Goal: Task Accomplishment & Management: Manage account settings

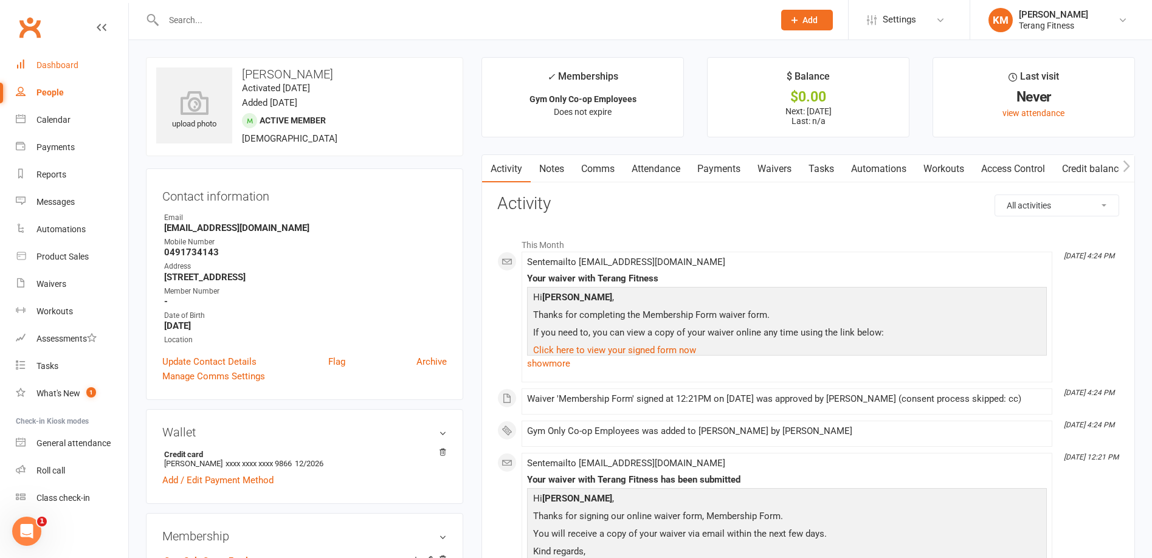
click at [49, 64] on div "Dashboard" at bounding box center [57, 65] width 42 height 10
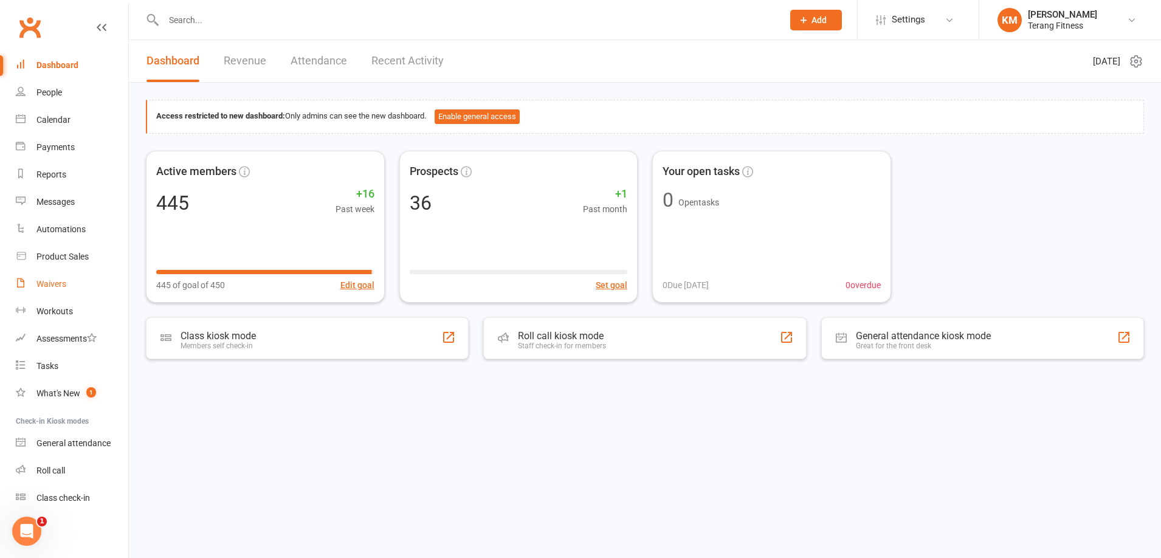
click at [56, 286] on div "Waivers" at bounding box center [51, 284] width 30 height 10
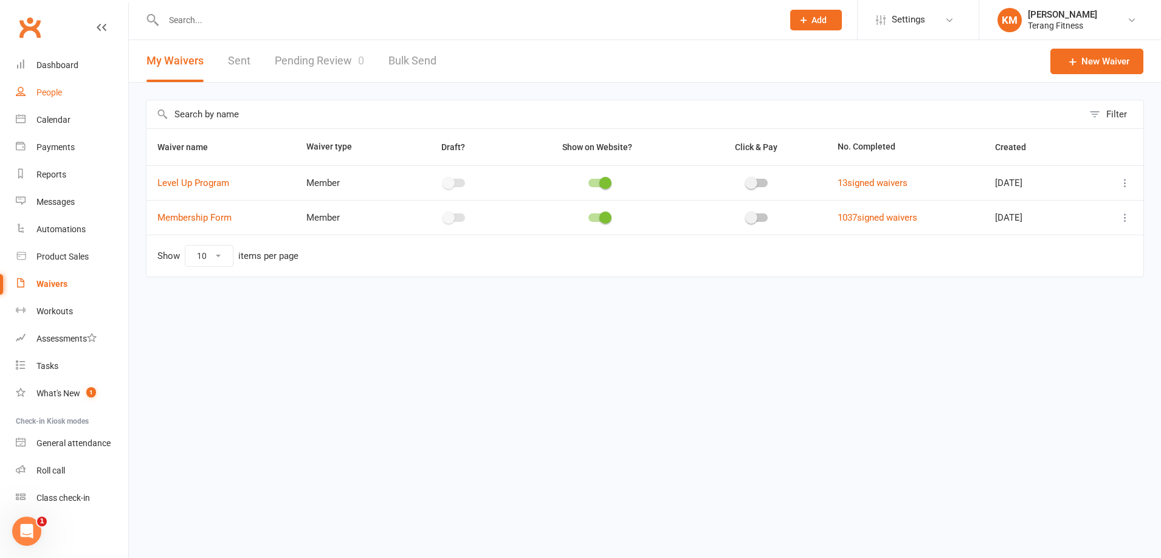
click at [55, 86] on link "People" at bounding box center [72, 92] width 112 height 27
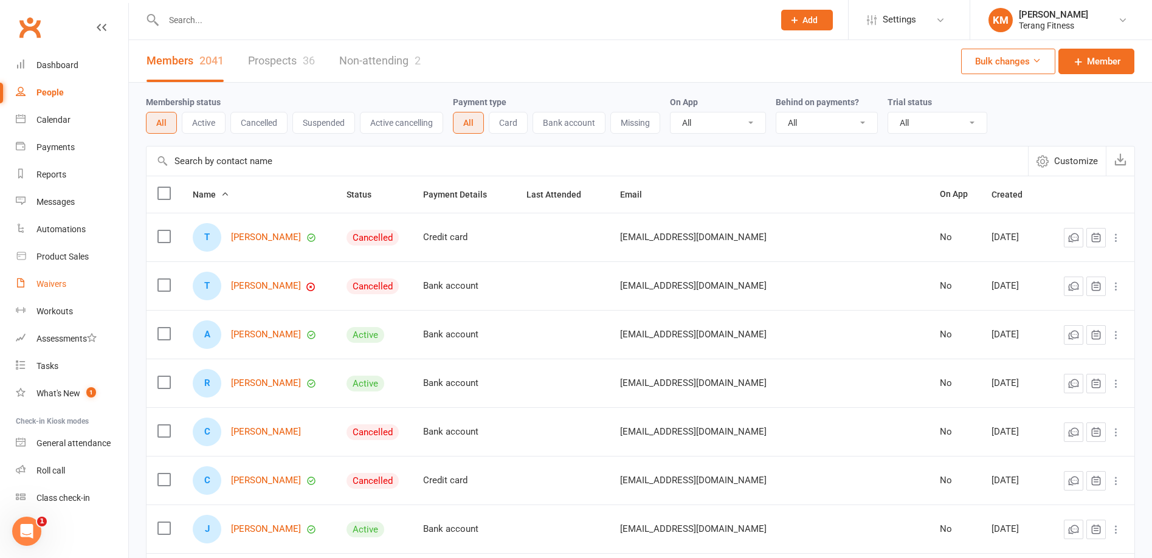
click at [66, 283] on div "Waivers" at bounding box center [51, 284] width 30 height 10
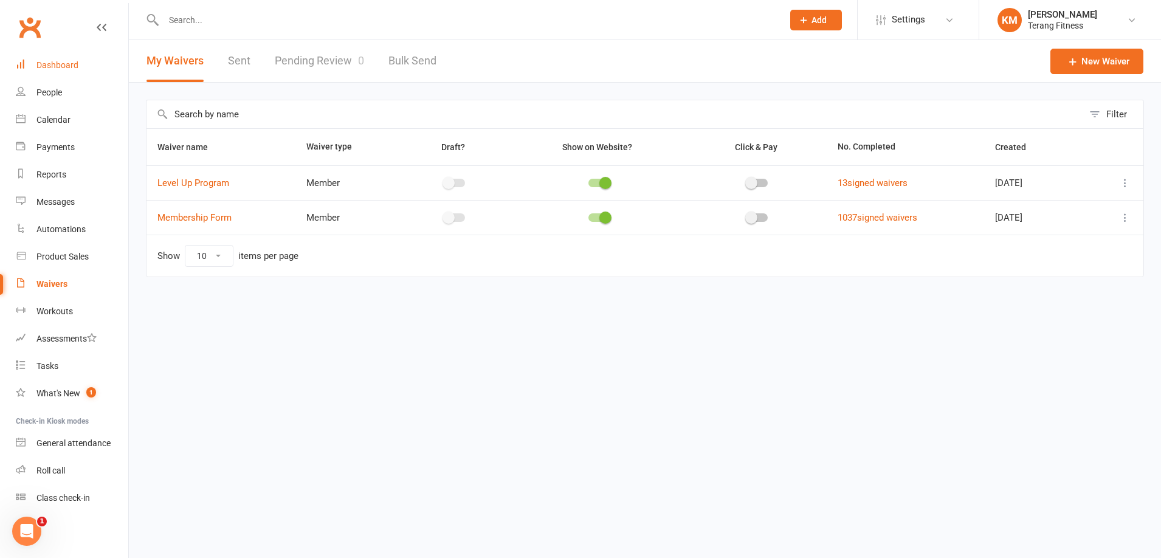
click at [83, 71] on link "Dashboard" at bounding box center [72, 65] width 112 height 27
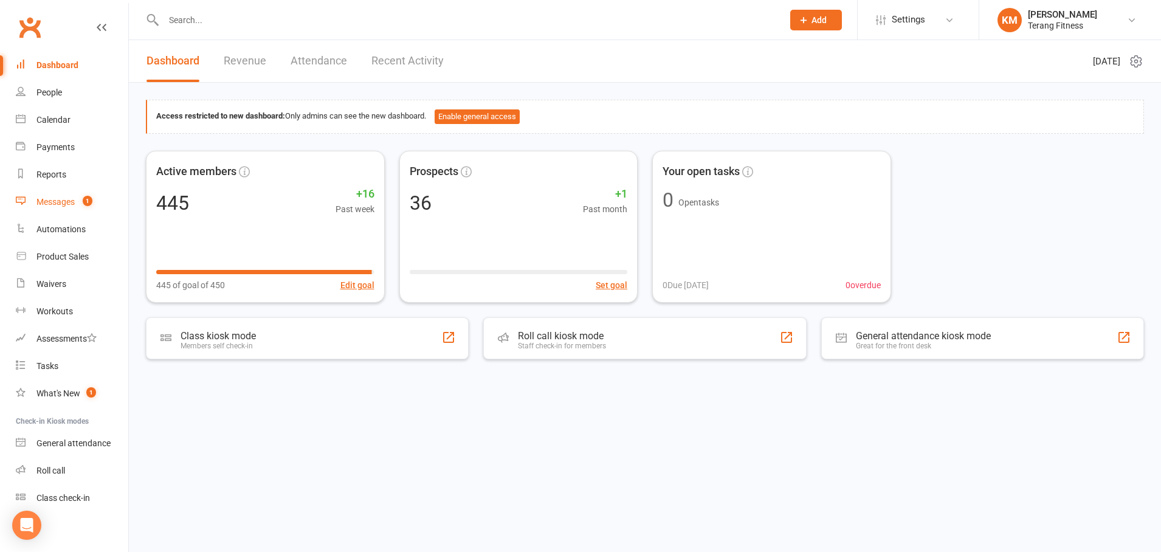
click at [62, 194] on link "Messages 1" at bounding box center [72, 202] width 112 height 27
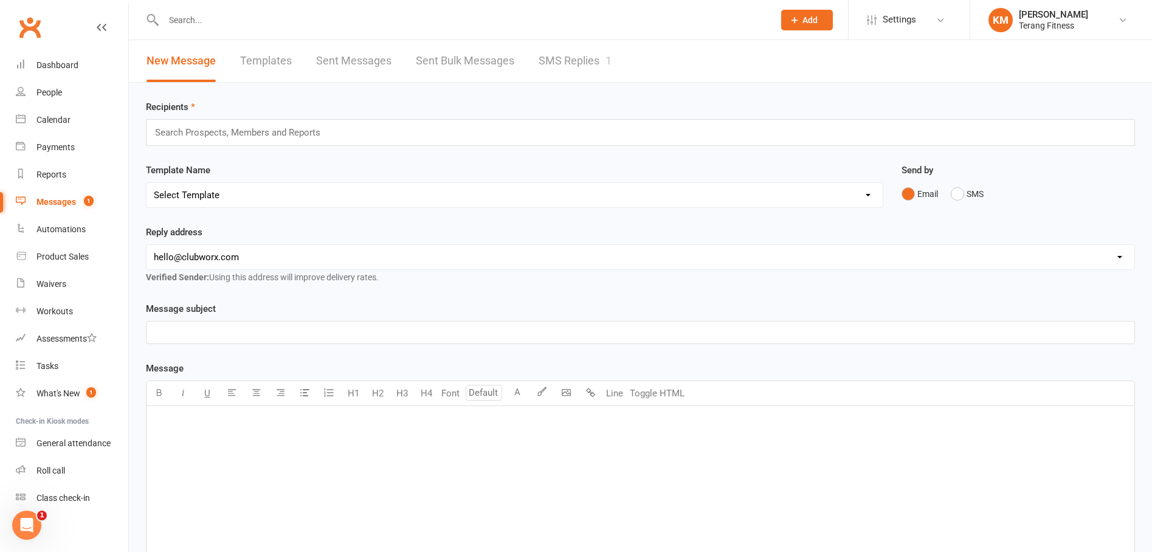
click at [198, 19] on input "text" at bounding box center [463, 20] width 606 height 17
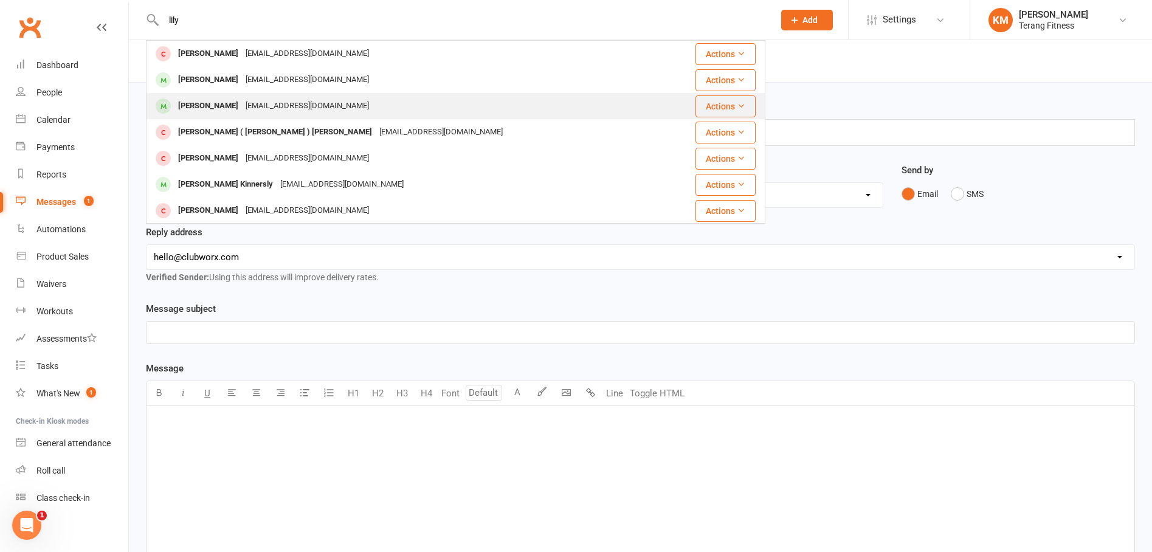
type input "lily"
click at [304, 108] on div "[EMAIL_ADDRESS][DOMAIN_NAME]" at bounding box center [307, 106] width 131 height 18
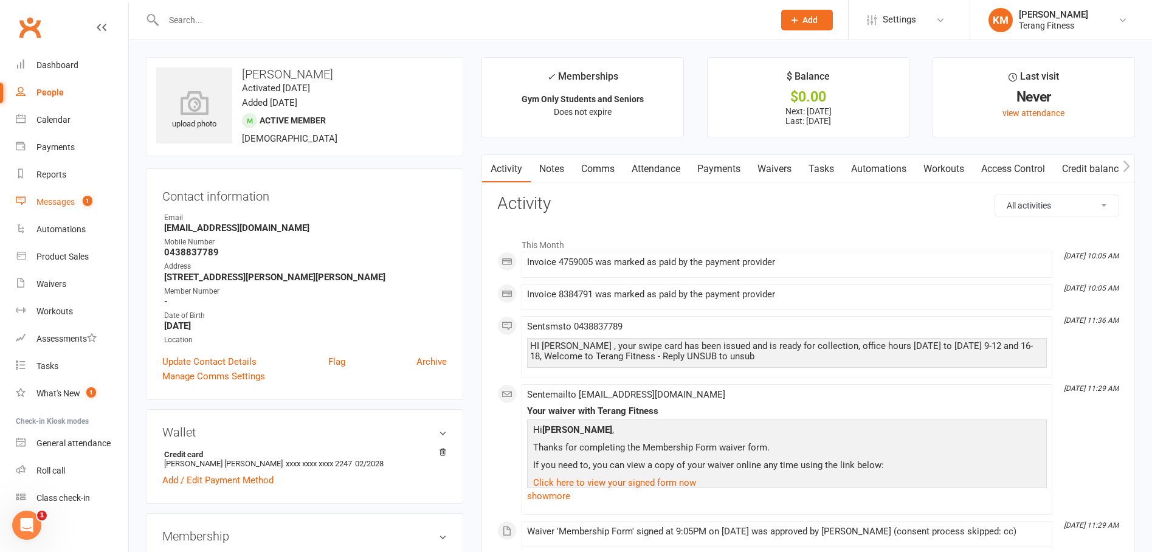
click at [43, 200] on div "Messages" at bounding box center [55, 202] width 38 height 10
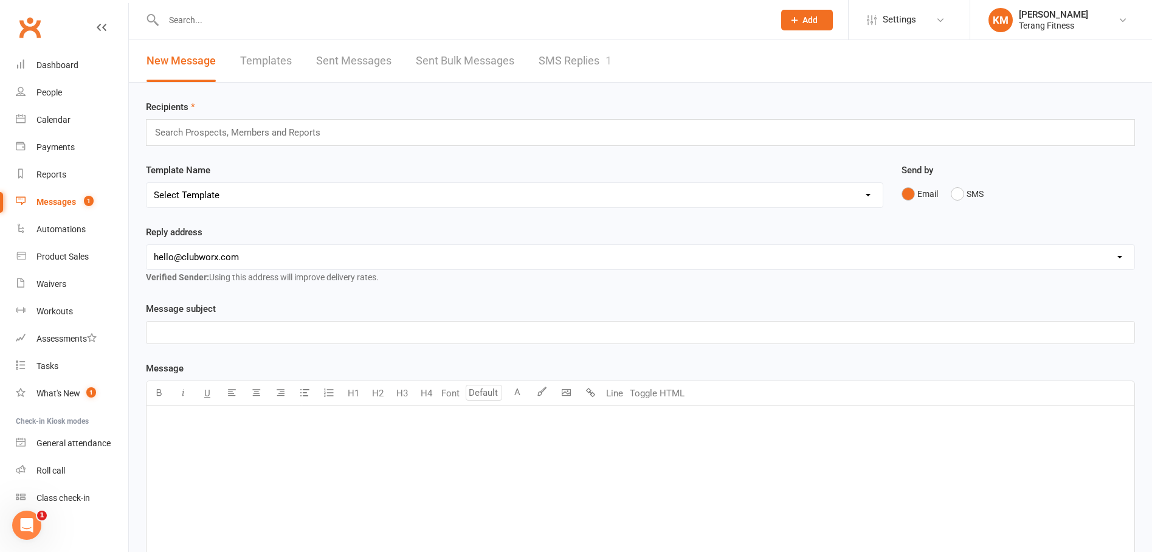
click at [572, 64] on link "SMS Replies 1" at bounding box center [575, 61] width 73 height 42
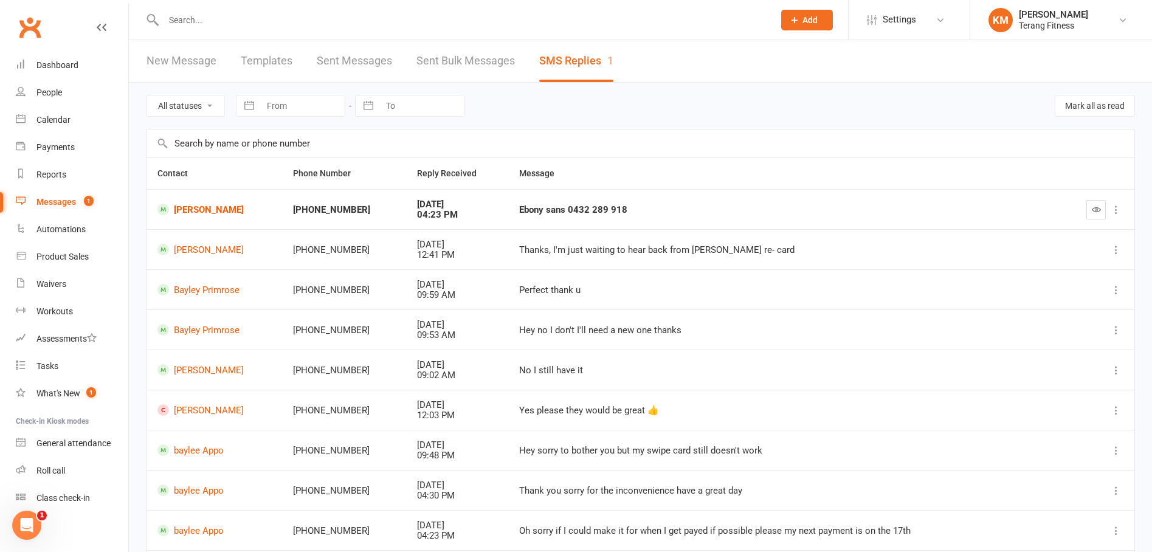
click at [542, 215] on div "Ebony sans 0432 289 918" at bounding box center [784, 210] width 531 height 10
click at [589, 214] on div "Ebony sans 0432 289 918" at bounding box center [784, 210] width 531 height 10
click at [1090, 211] on button "button" at bounding box center [1096, 209] width 19 height 19
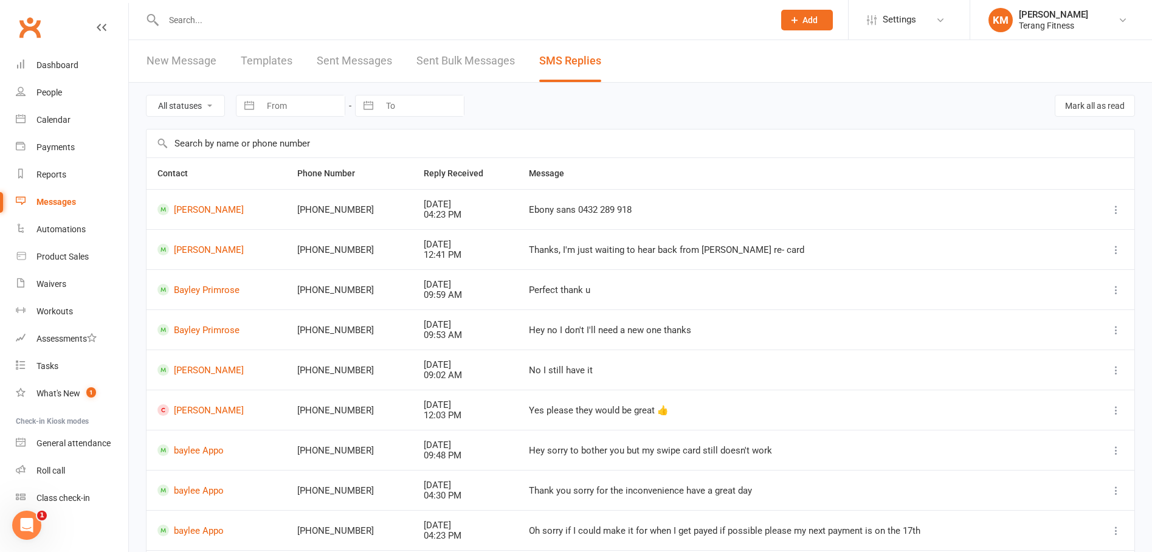
click at [536, 215] on div "Ebony sans 0432 289 918" at bounding box center [802, 210] width 547 height 10
drag, startPoint x: 514, startPoint y: 209, endPoint x: 648, endPoint y: 215, distance: 133.9
click at [648, 215] on div "Ebony sans 0432 289 918" at bounding box center [802, 210] width 547 height 10
copy div "Ebony sans 0432 289 918"
click at [63, 62] on div "Dashboard" at bounding box center [57, 65] width 42 height 10
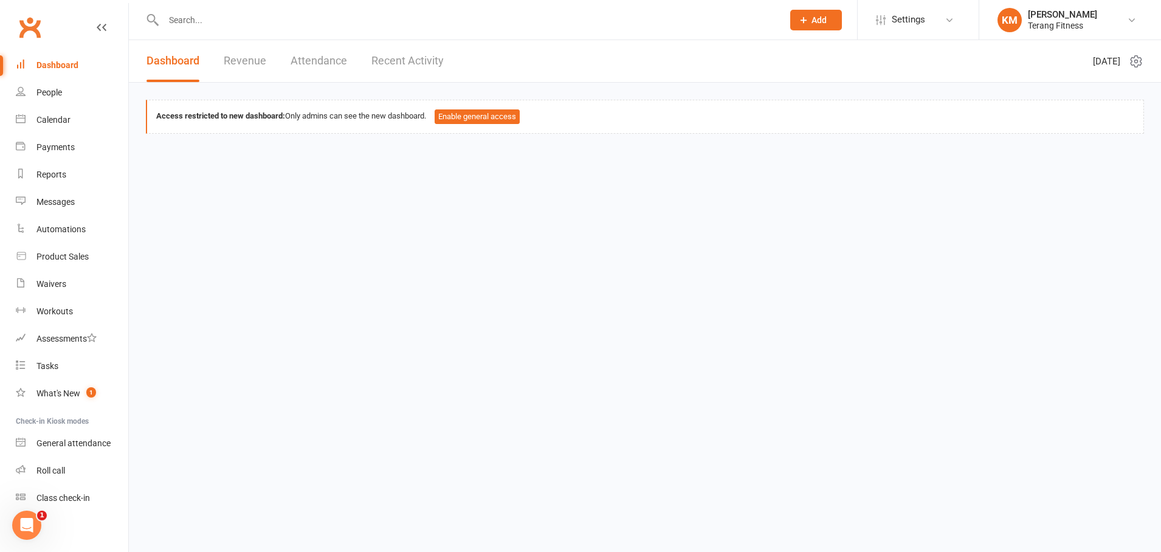
click at [194, 17] on input "text" at bounding box center [467, 20] width 615 height 17
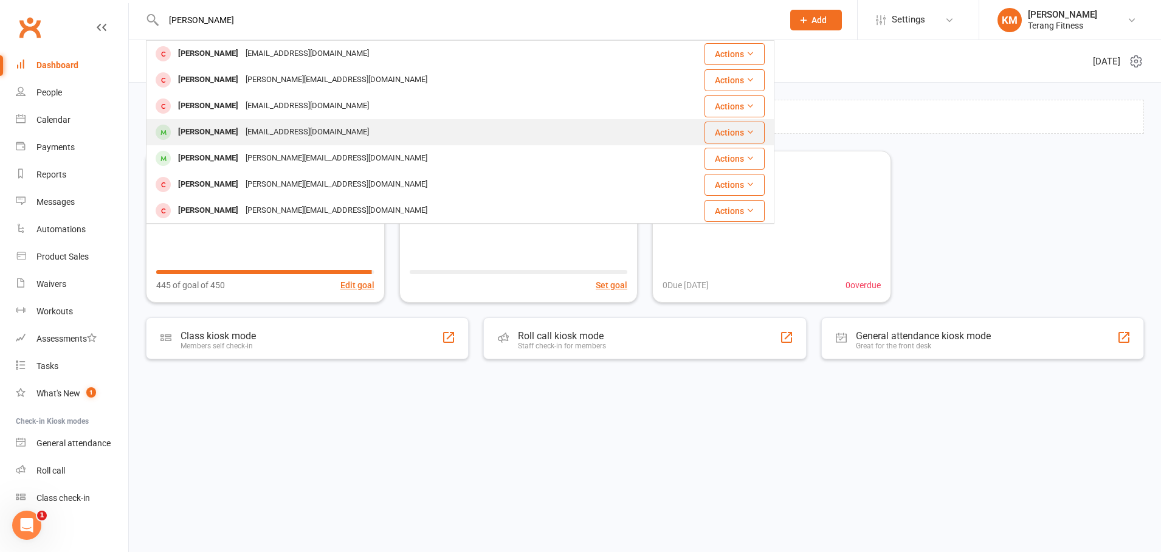
type input "[PERSON_NAME]"
click at [251, 129] on div "[EMAIL_ADDRESS][DOMAIN_NAME]" at bounding box center [307, 132] width 131 height 18
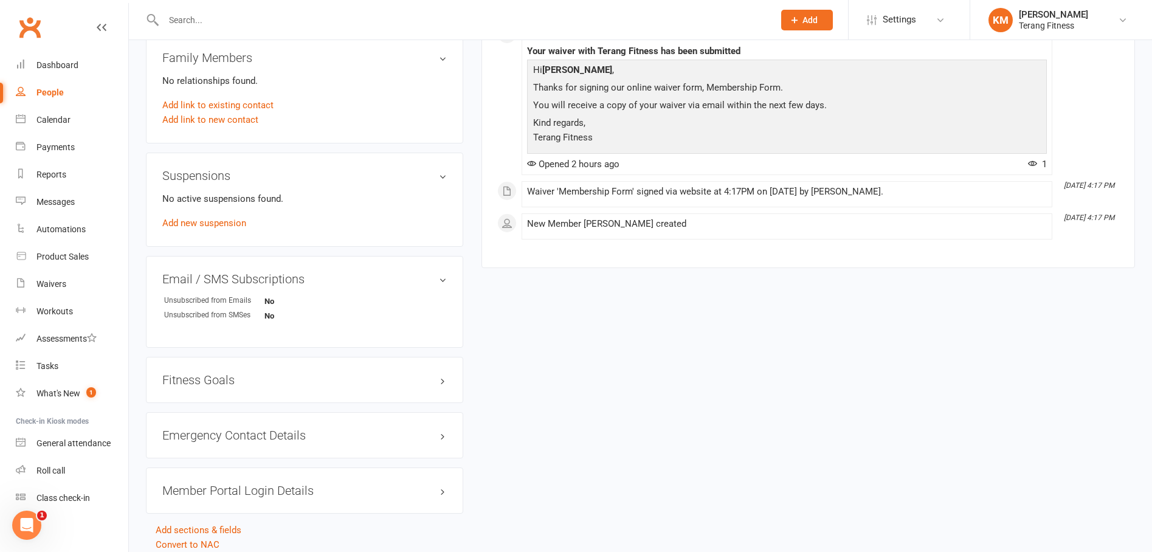
scroll to position [656, 0]
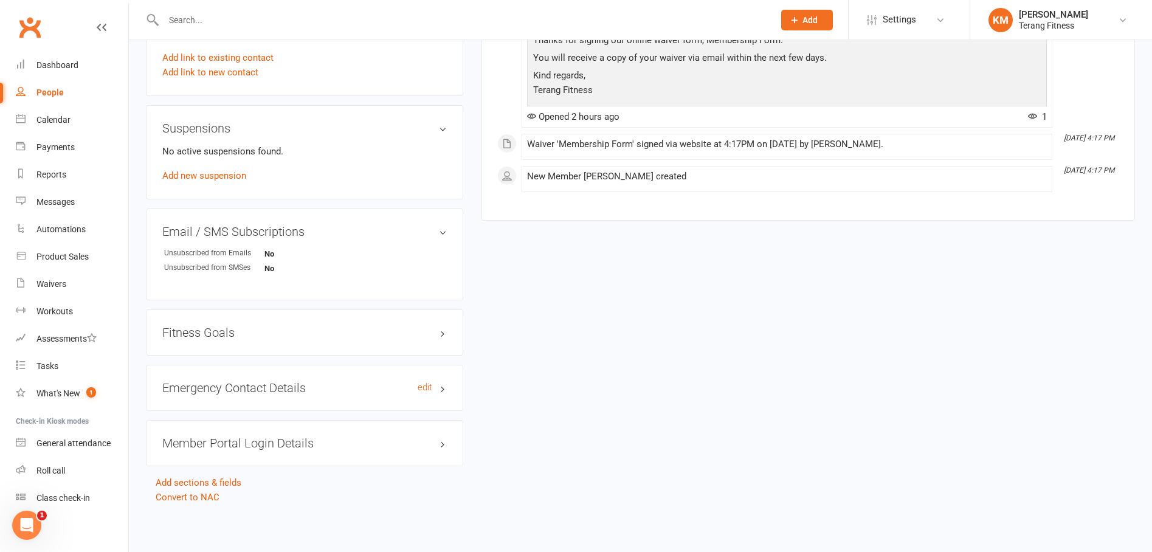
click at [286, 389] on h3 "Emergency Contact Details edit" at bounding box center [304, 387] width 285 height 13
click at [426, 387] on link "edit" at bounding box center [425, 387] width 15 height 10
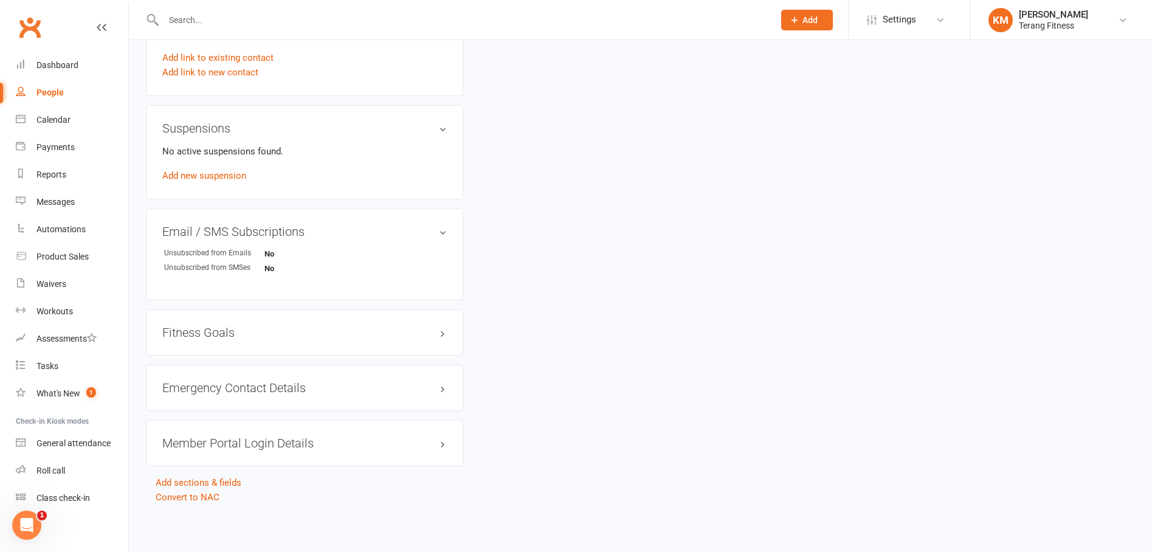
drag, startPoint x: 286, startPoint y: 394, endPoint x: 339, endPoint y: 396, distance: 53.5
click at [286, 394] on div "Emergency Contact Details edit" at bounding box center [304, 388] width 317 height 46
click at [435, 387] on h3 "Emergency Contact Details edit" at bounding box center [304, 387] width 285 height 13
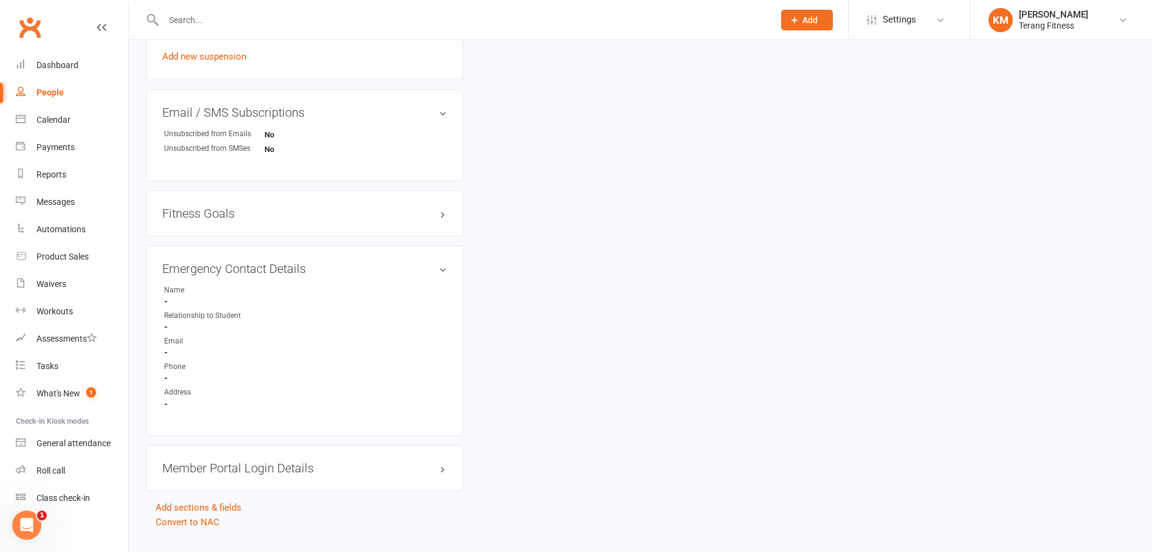
scroll to position [800, 0]
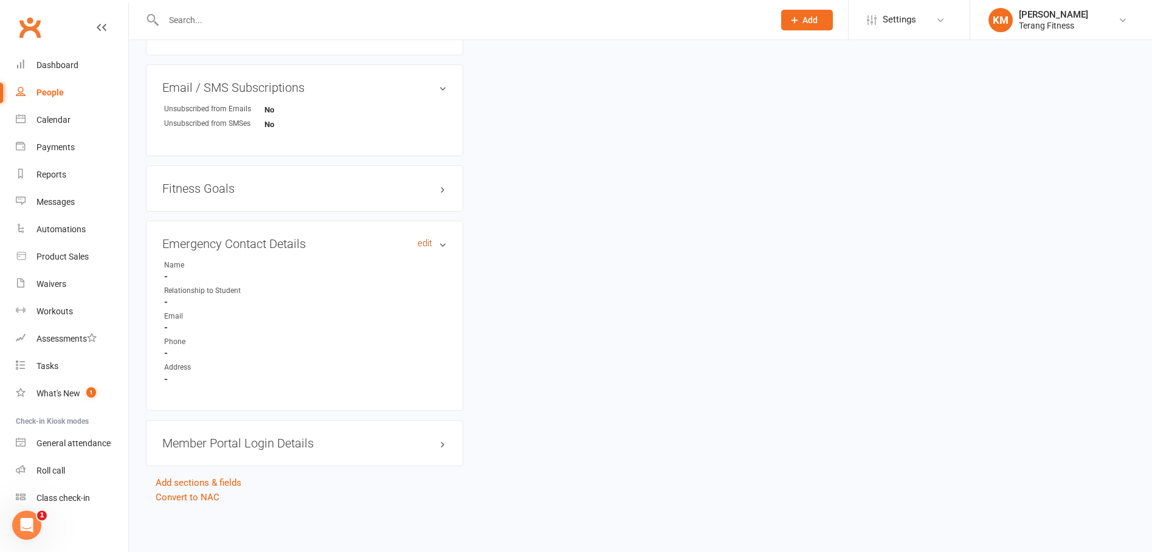
click at [421, 243] on link "edit" at bounding box center [425, 243] width 15 height 10
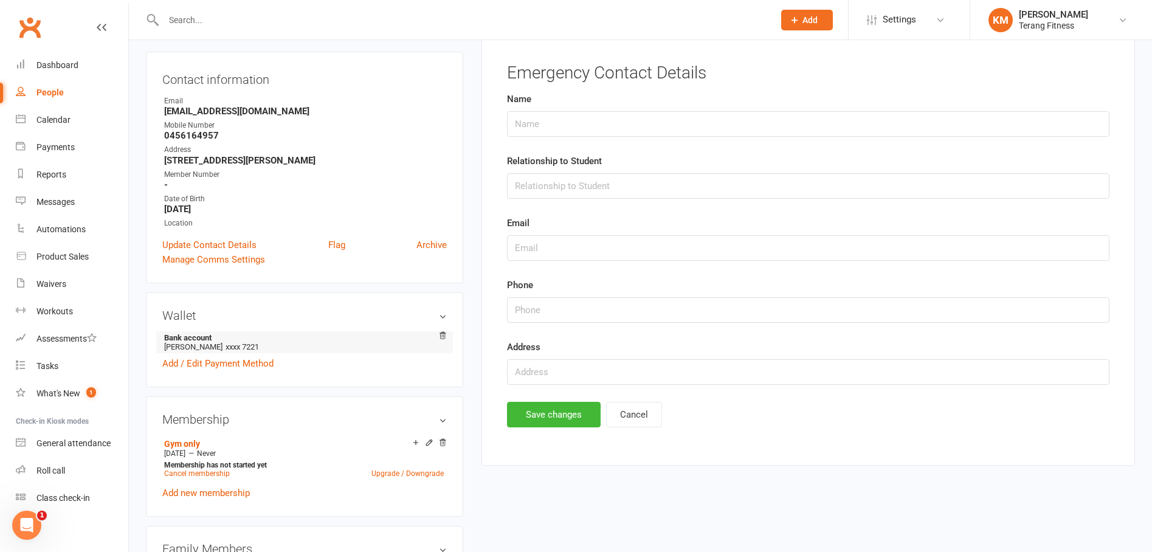
scroll to position [94, 0]
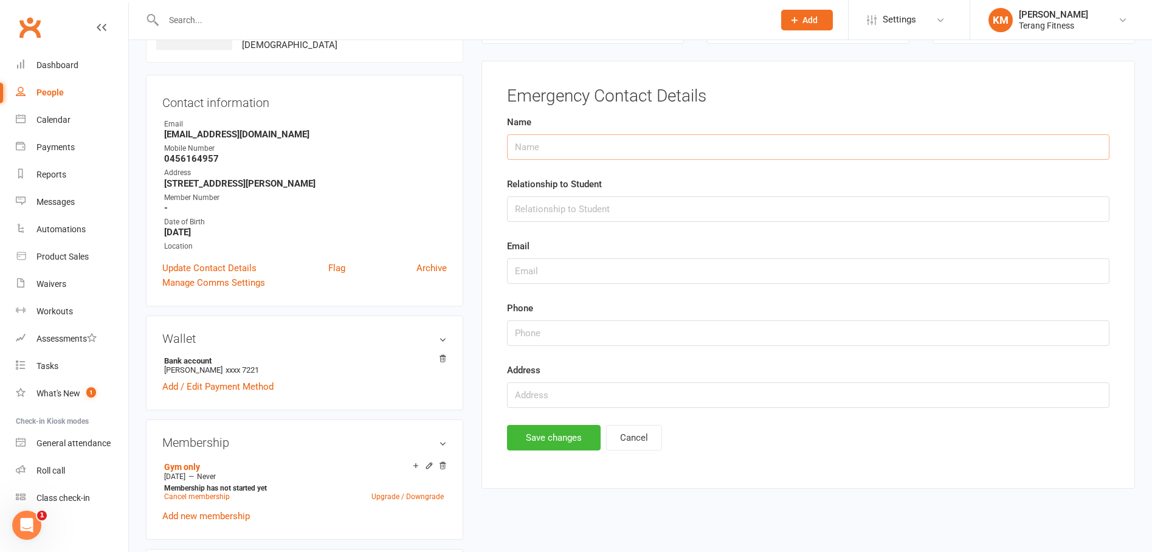
click at [547, 152] on input "text" at bounding box center [808, 147] width 603 height 26
paste input "Ebony sans 0432 289 918"
drag, startPoint x: 629, startPoint y: 148, endPoint x: 564, endPoint y: 145, distance: 65.1
click at [564, 145] on input "Ebony sans 0432 289 918" at bounding box center [808, 147] width 603 height 26
click at [626, 154] on input "Ebony sans 0432 289 918" at bounding box center [808, 147] width 603 height 26
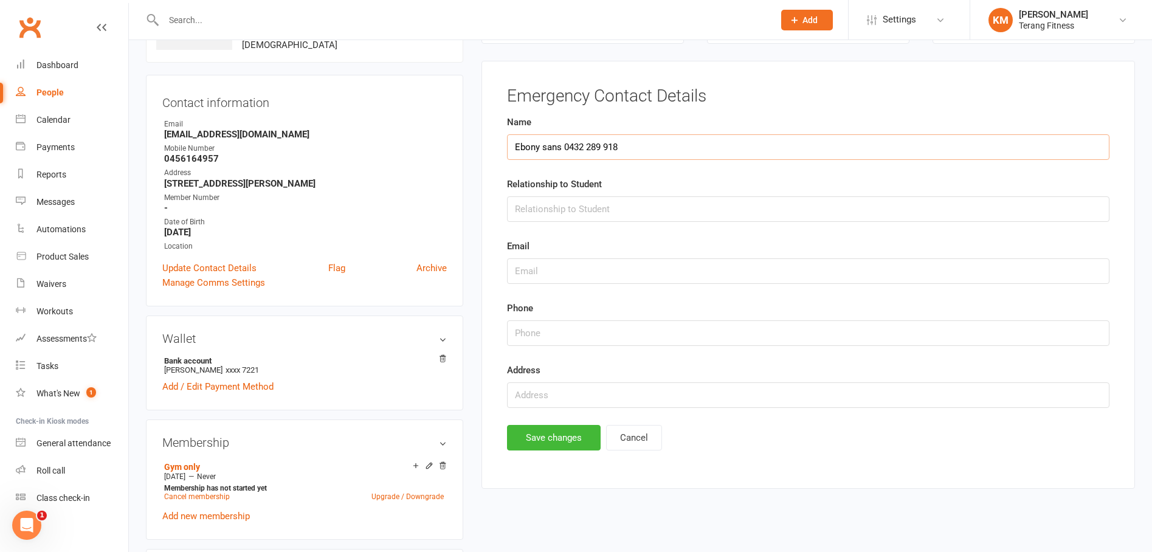
drag, startPoint x: 621, startPoint y: 148, endPoint x: 565, endPoint y: 148, distance: 56.6
click at [565, 148] on input "Ebony sans 0432 289 918" at bounding box center [808, 147] width 603 height 26
type input "Ebony sans"
click at [539, 333] on input "string" at bounding box center [808, 333] width 603 height 26
paste input "0432289918"
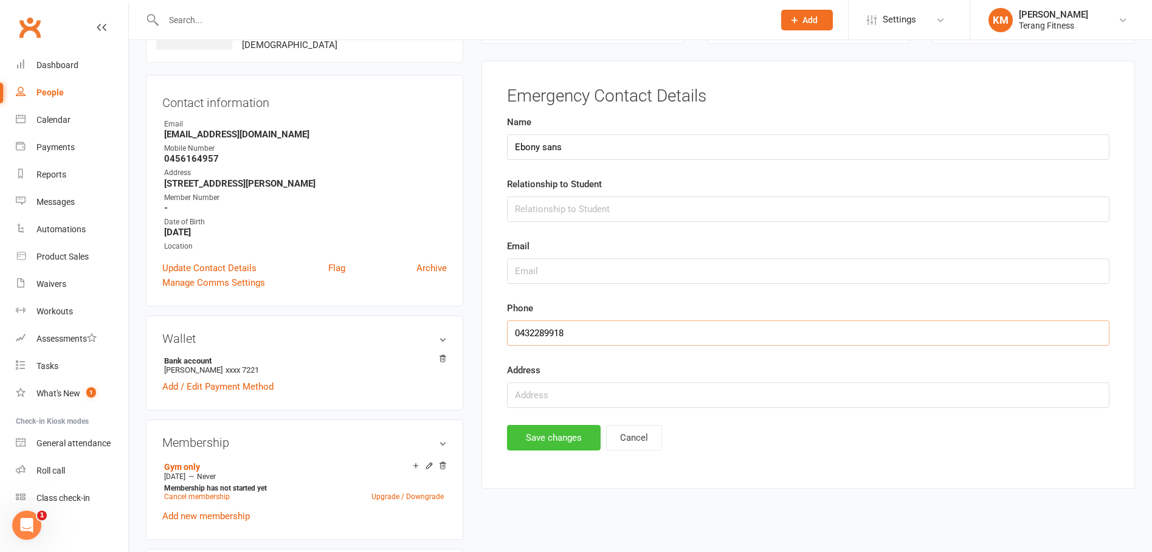
type input "0432289918"
click at [573, 435] on button "Save changes" at bounding box center [554, 438] width 94 height 26
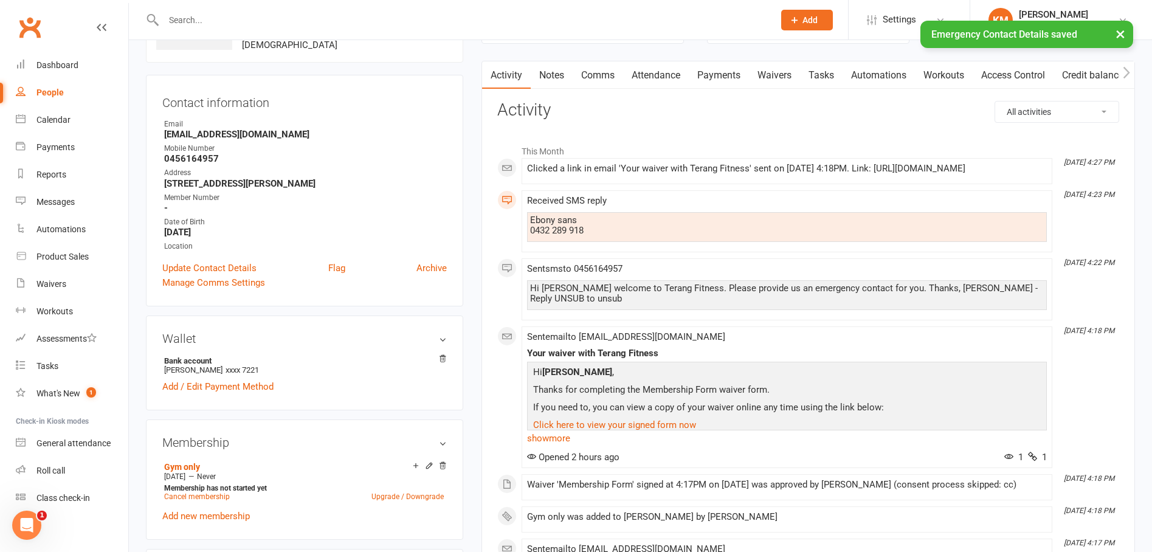
click at [199, 21] on div "× Emergency Contact Details saved" at bounding box center [568, 21] width 1137 height 0
click at [198, 21] on div "× Emergency Contact Details saved" at bounding box center [568, 21] width 1137 height 0
click at [198, 18] on input "text" at bounding box center [463, 20] width 606 height 17
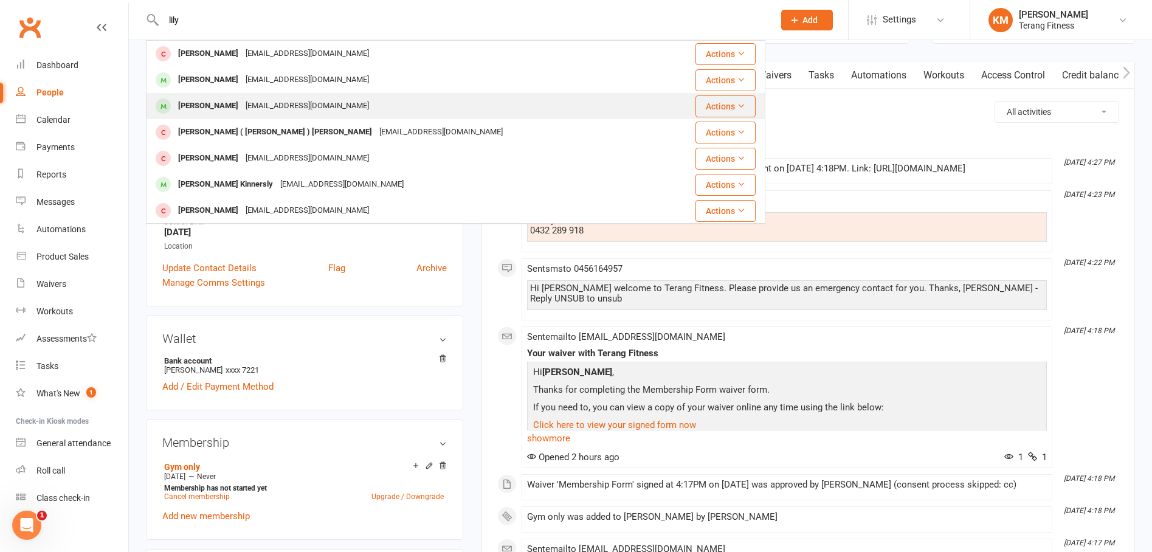
type input "lily"
click at [215, 103] on div "[PERSON_NAME]" at bounding box center [208, 106] width 67 height 18
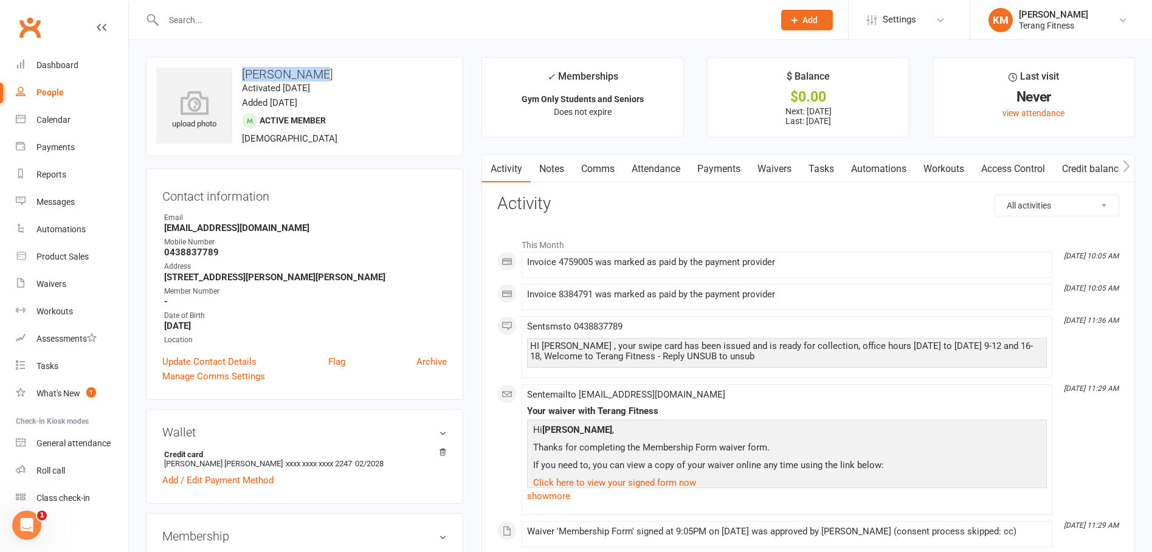
drag, startPoint x: 299, startPoint y: 78, endPoint x: 235, endPoint y: 74, distance: 63.3
click at [235, 75] on h3 "[PERSON_NAME]" at bounding box center [304, 73] width 297 height 13
copy h3 "[PERSON_NAME]"
click at [66, 58] on link "Dashboard" at bounding box center [72, 65] width 112 height 27
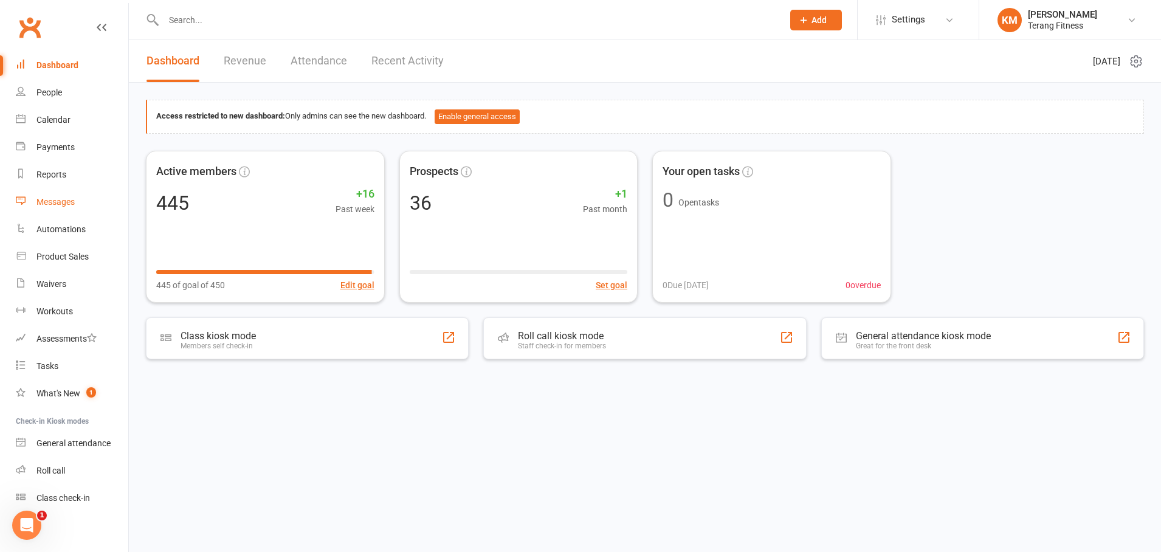
click at [69, 206] on div "Messages" at bounding box center [55, 202] width 38 height 10
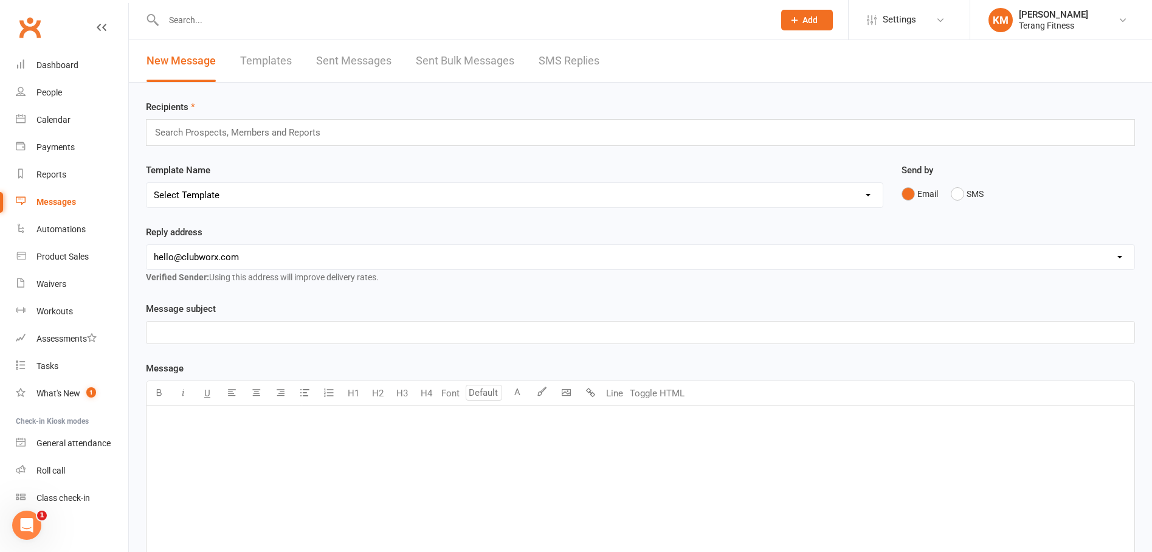
click at [549, 64] on link "SMS Replies" at bounding box center [569, 61] width 61 height 42
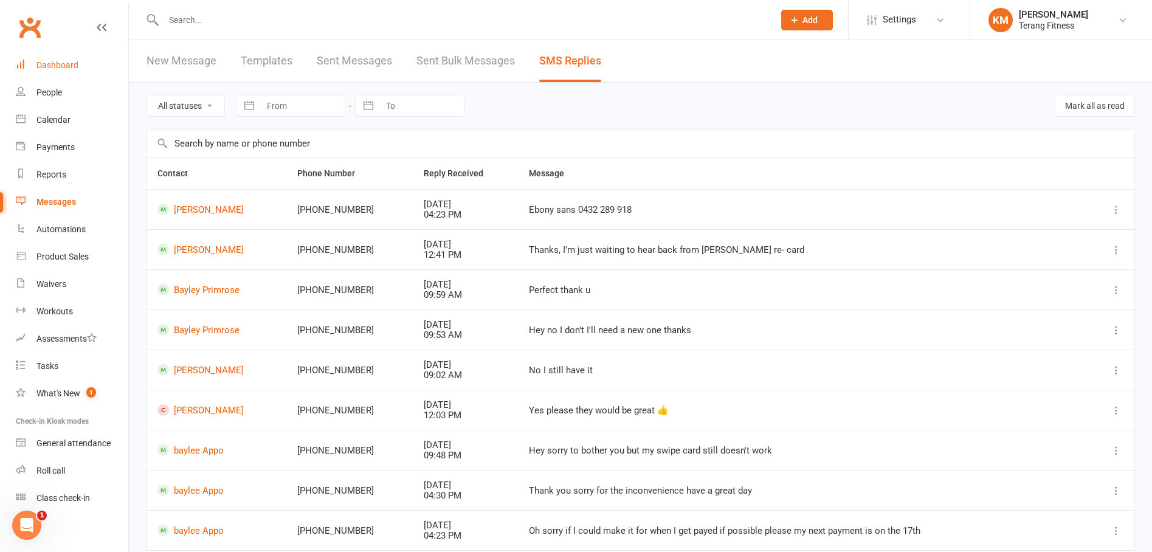
drag, startPoint x: 52, startPoint y: 69, endPoint x: 258, endPoint y: 8, distance: 214.9
click at [53, 68] on div "Dashboard" at bounding box center [57, 65] width 42 height 10
